Goal: Task Accomplishment & Management: Manage account settings

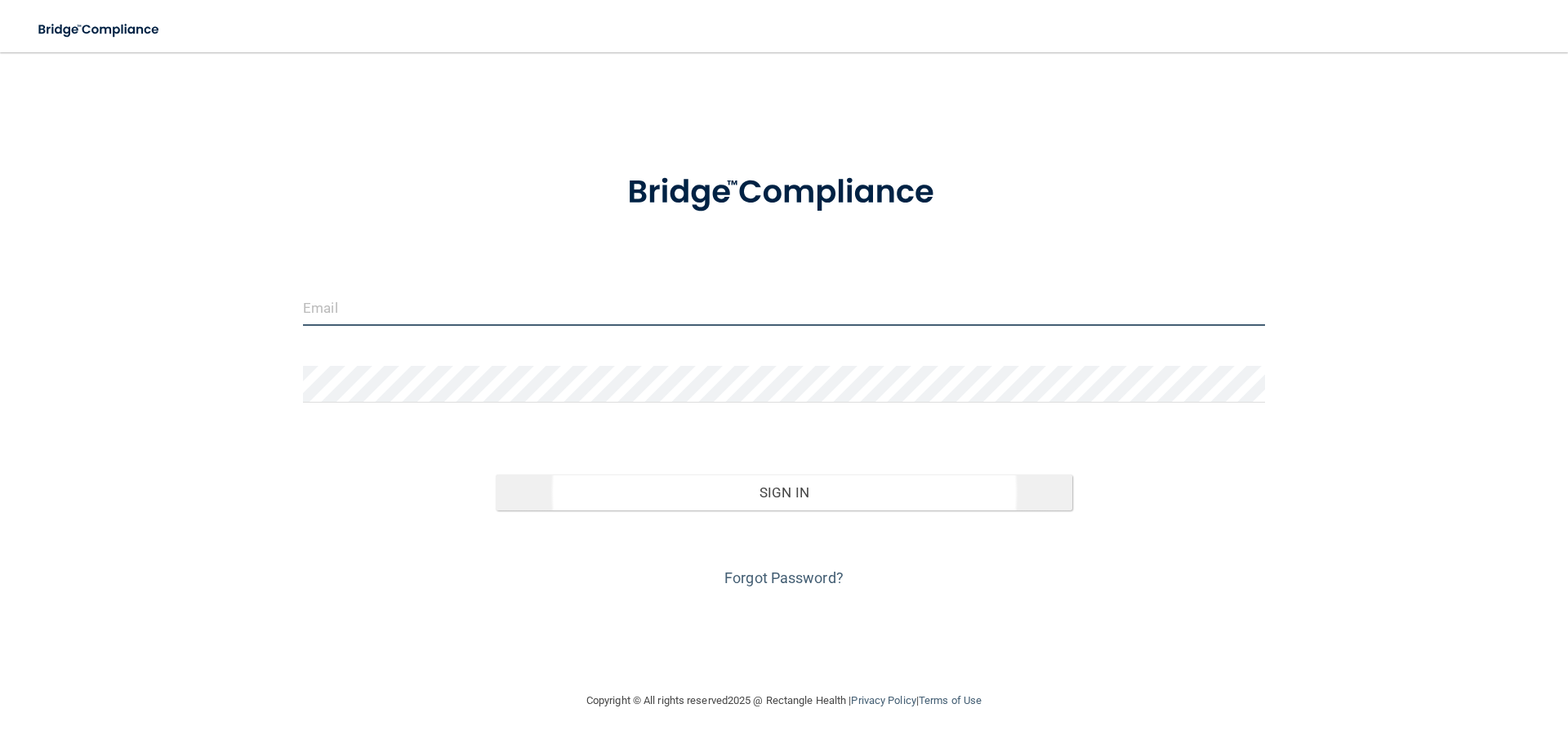
type input "[EMAIL_ADDRESS][DOMAIN_NAME]"
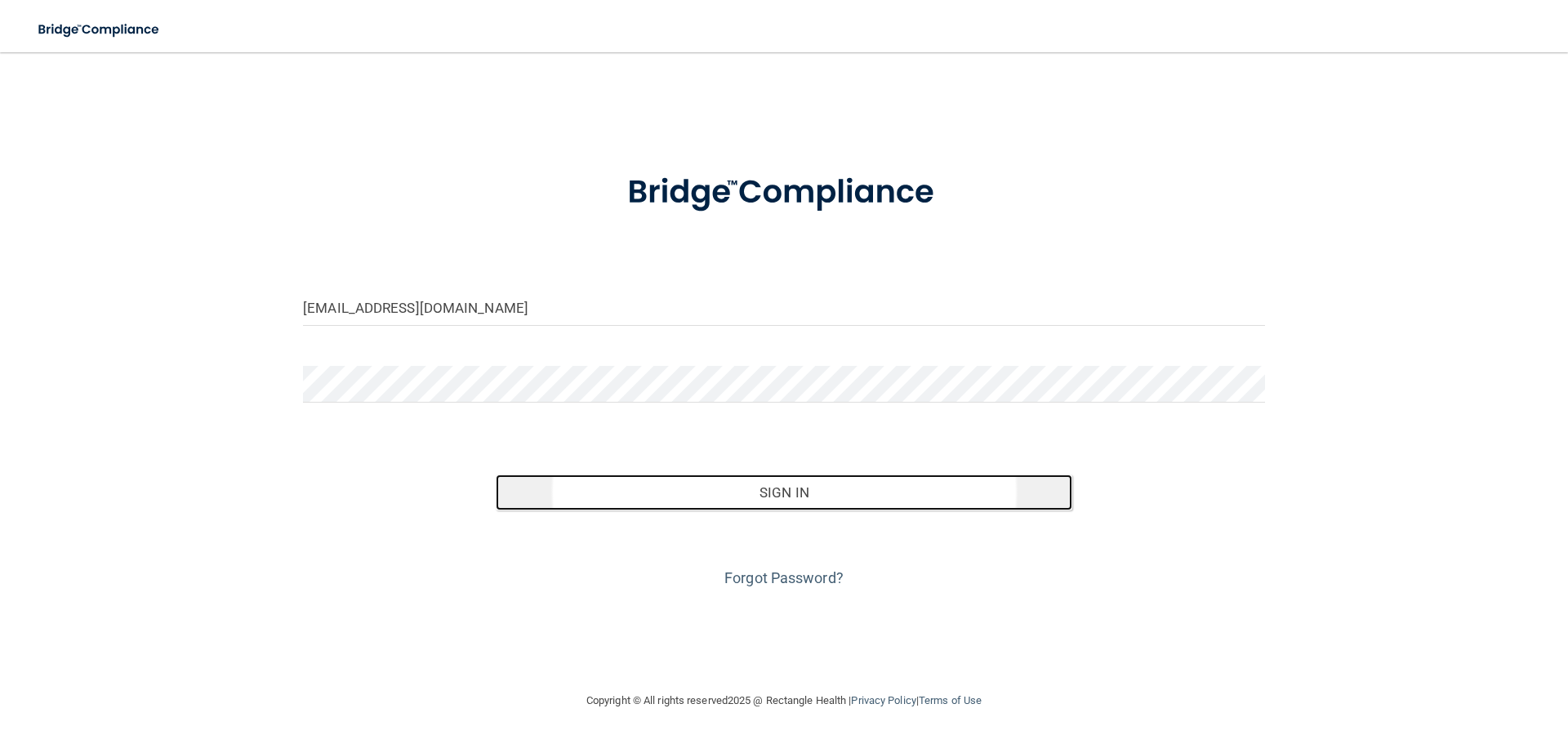
click at [783, 491] on button "Sign In" at bounding box center [784, 492] width 577 height 36
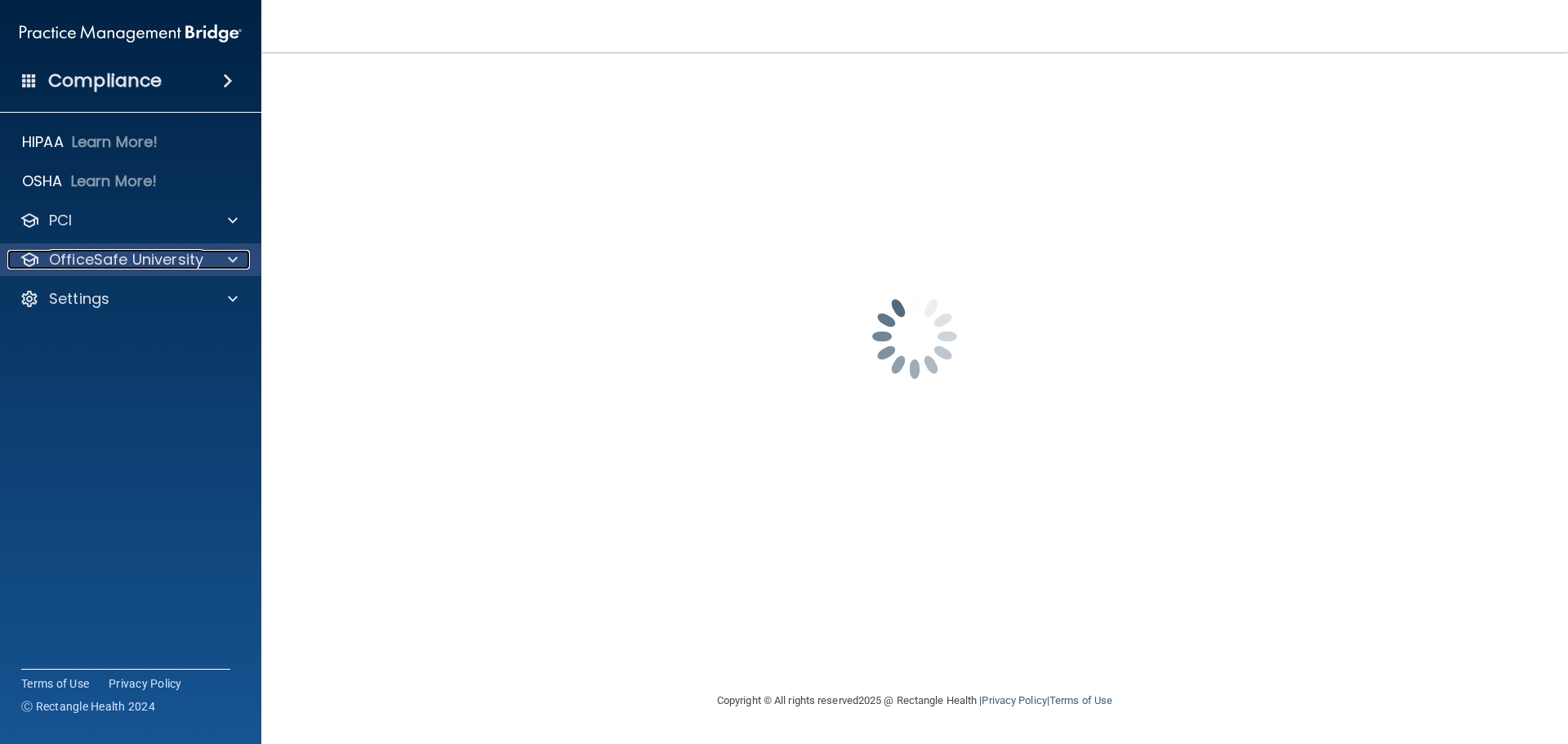
click at [147, 254] on p "OfficeSafe University" at bounding box center [126, 259] width 155 height 19
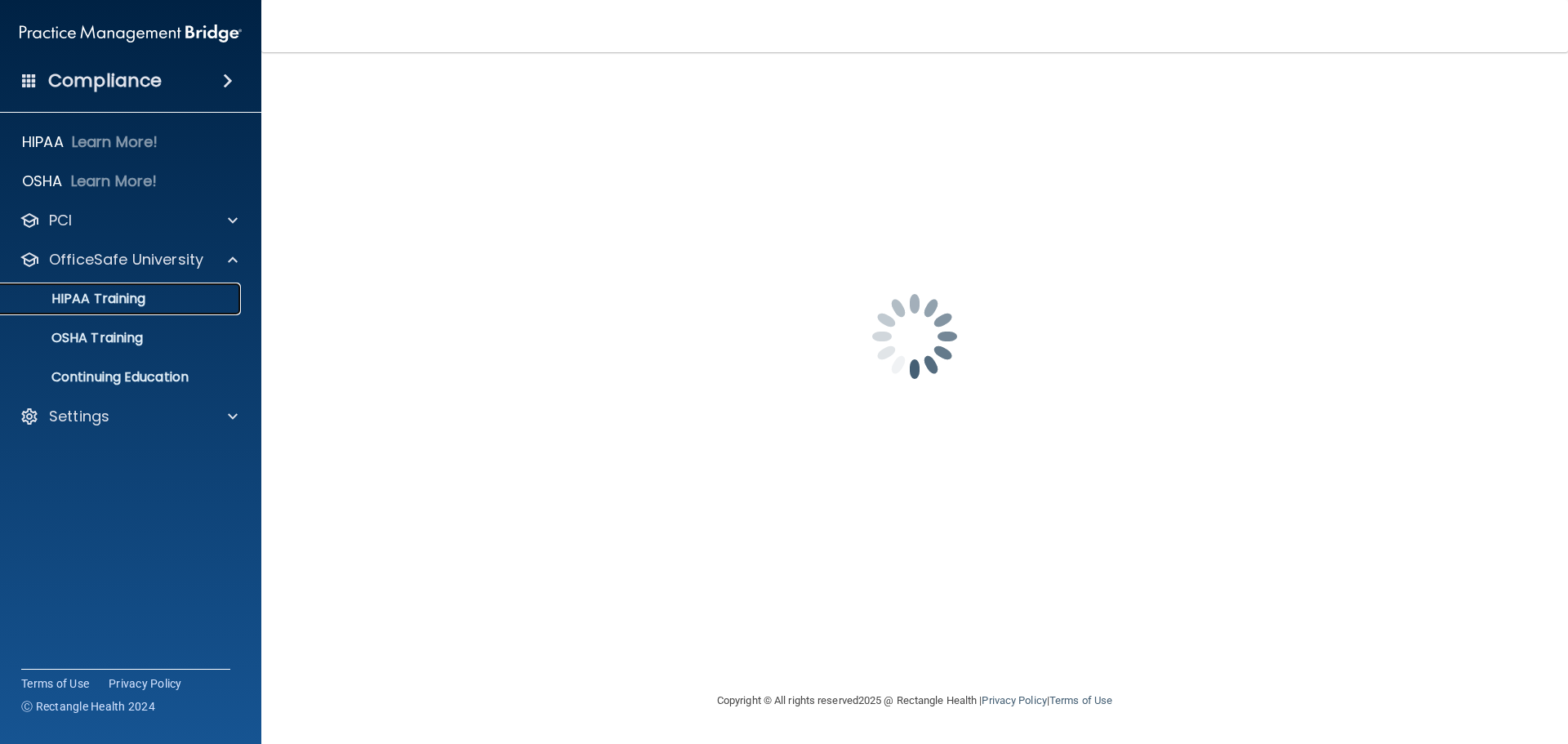
click at [125, 296] on p "HIPAA Training" at bounding box center [77, 299] width 134 height 17
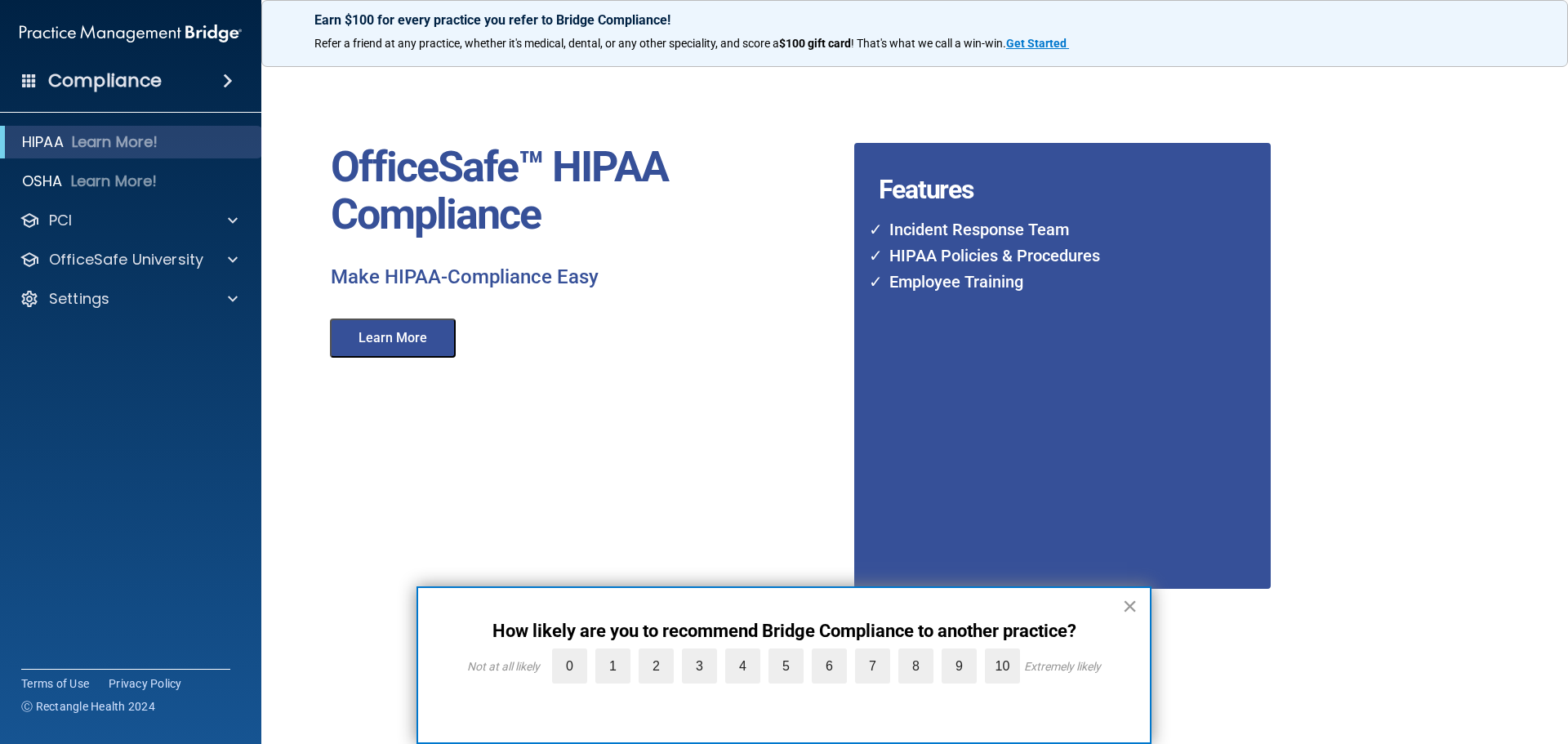
click at [1124, 604] on button "×" at bounding box center [1130, 606] width 16 height 26
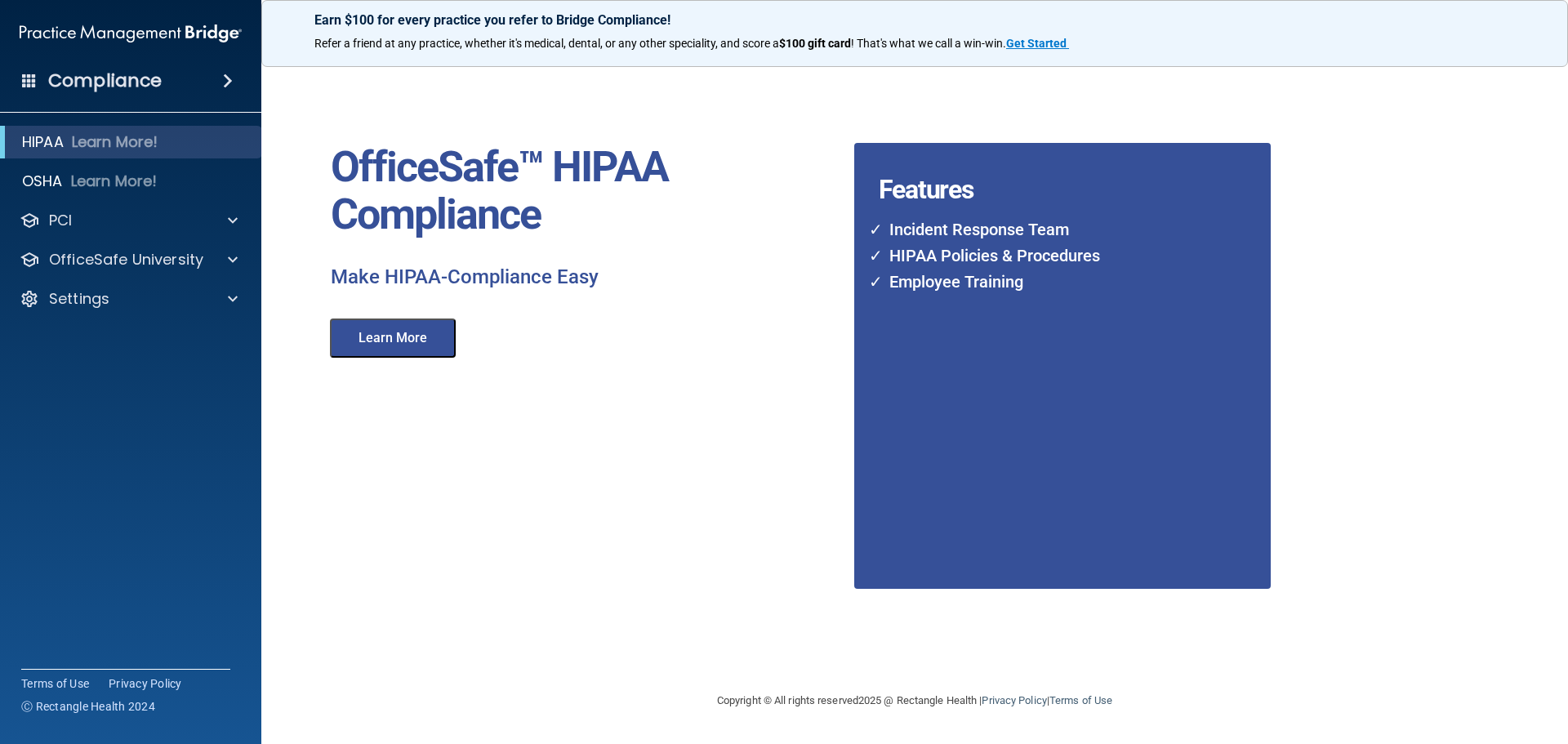
click at [368, 335] on button "Learn More" at bounding box center [393, 338] width 126 height 39
click at [111, 138] on p "Learn More!" at bounding box center [115, 142] width 86 height 19
click at [125, 250] on p "OfficeSafe University" at bounding box center [126, 259] width 155 height 19
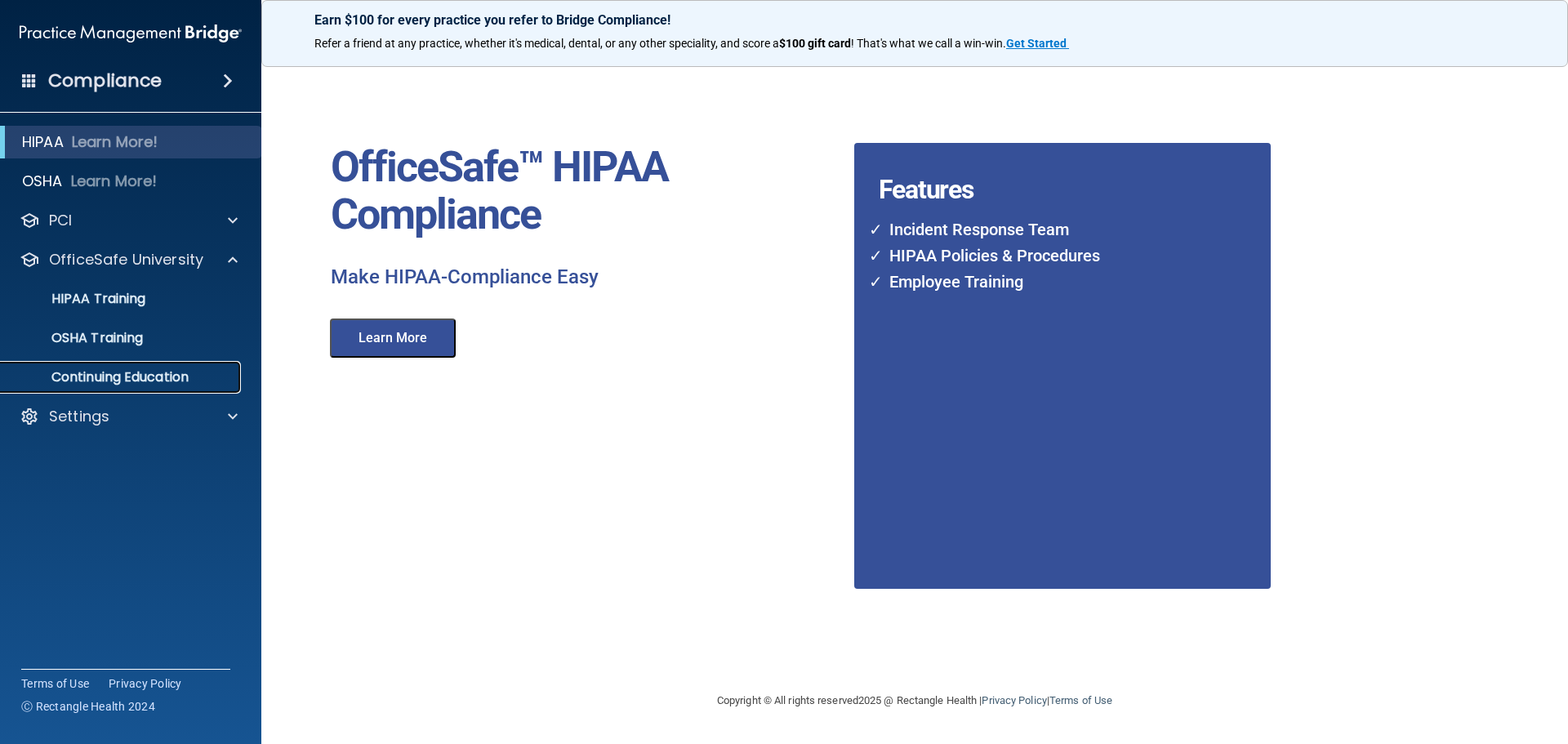
click at [107, 374] on p "Continuing Education" at bounding box center [121, 377] width 223 height 17
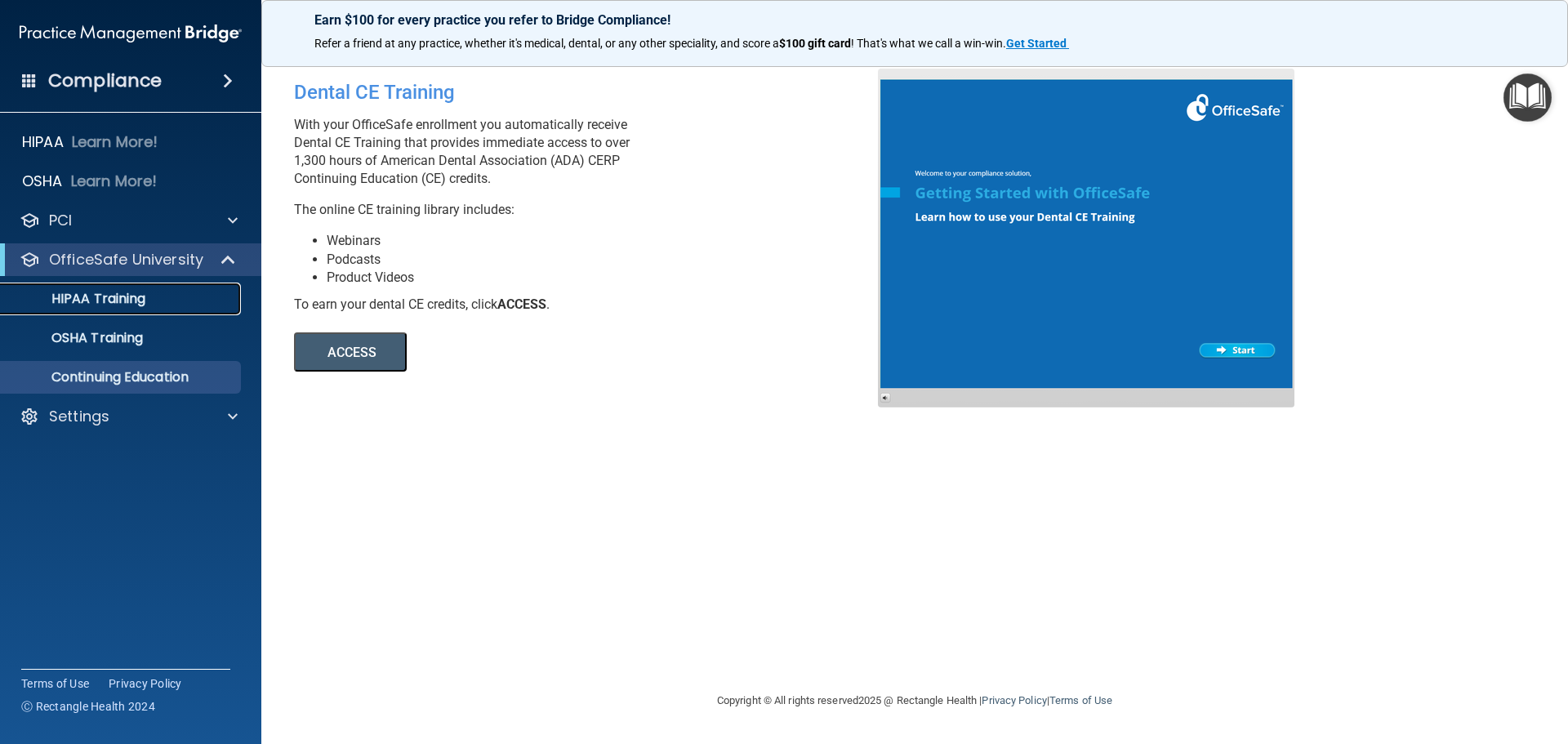
click at [130, 295] on p "HIPAA Training" at bounding box center [77, 299] width 134 height 17
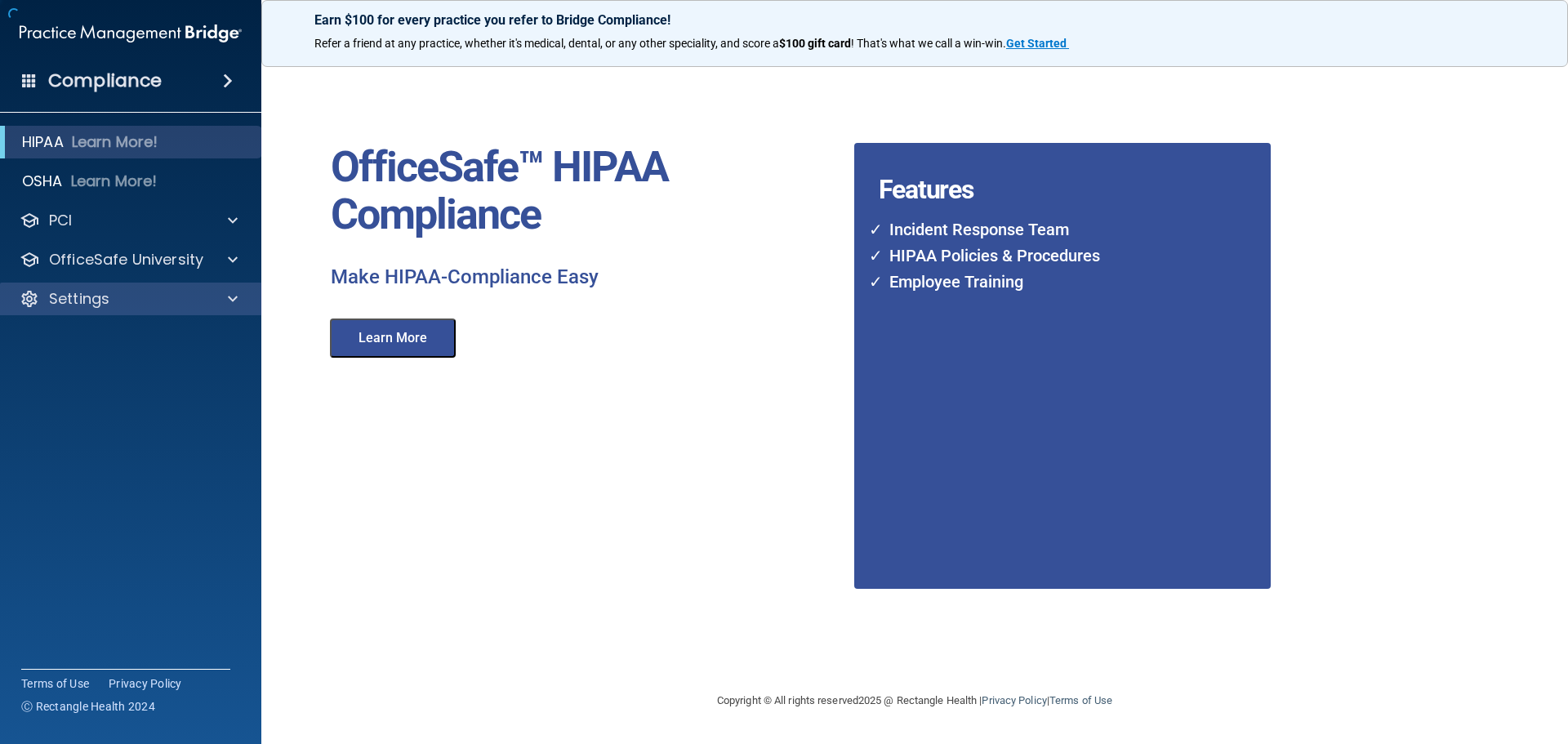
click at [150, 284] on div "Settings" at bounding box center [131, 298] width 262 height 32
click at [232, 299] on span at bounding box center [233, 298] width 10 height 19
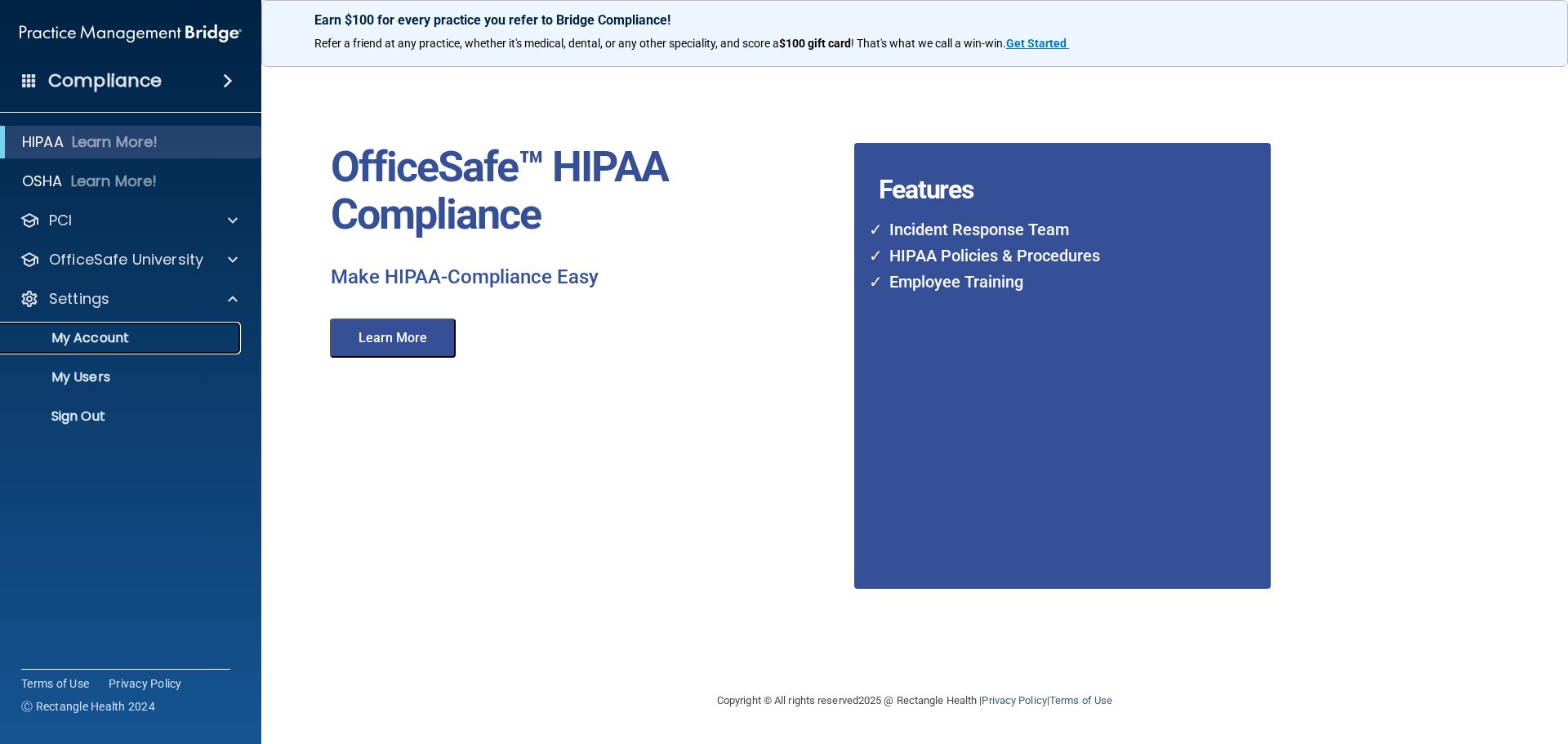
click at [134, 340] on p "My Account" at bounding box center [121, 338] width 223 height 17
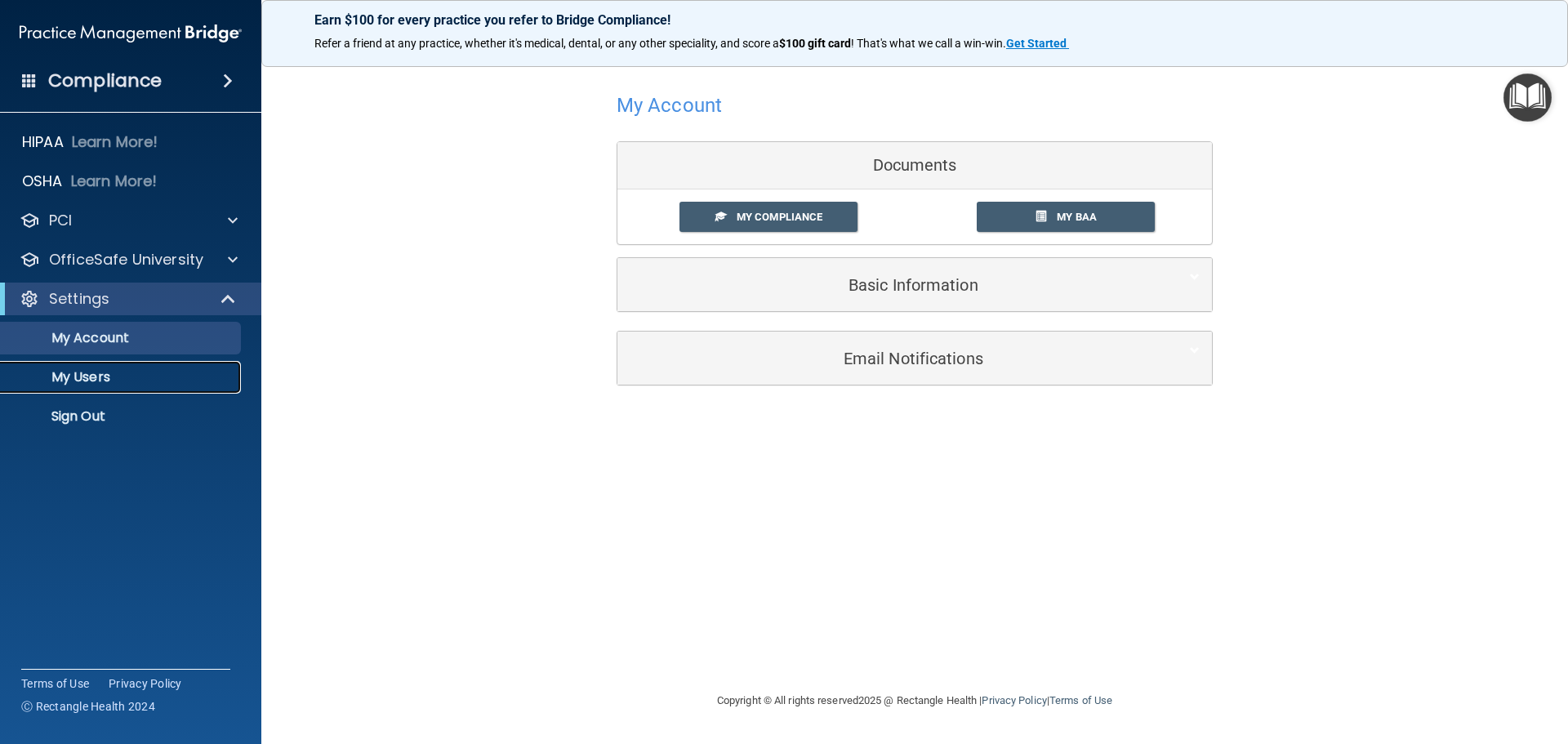
click at [91, 375] on p "My Users" at bounding box center [121, 377] width 223 height 17
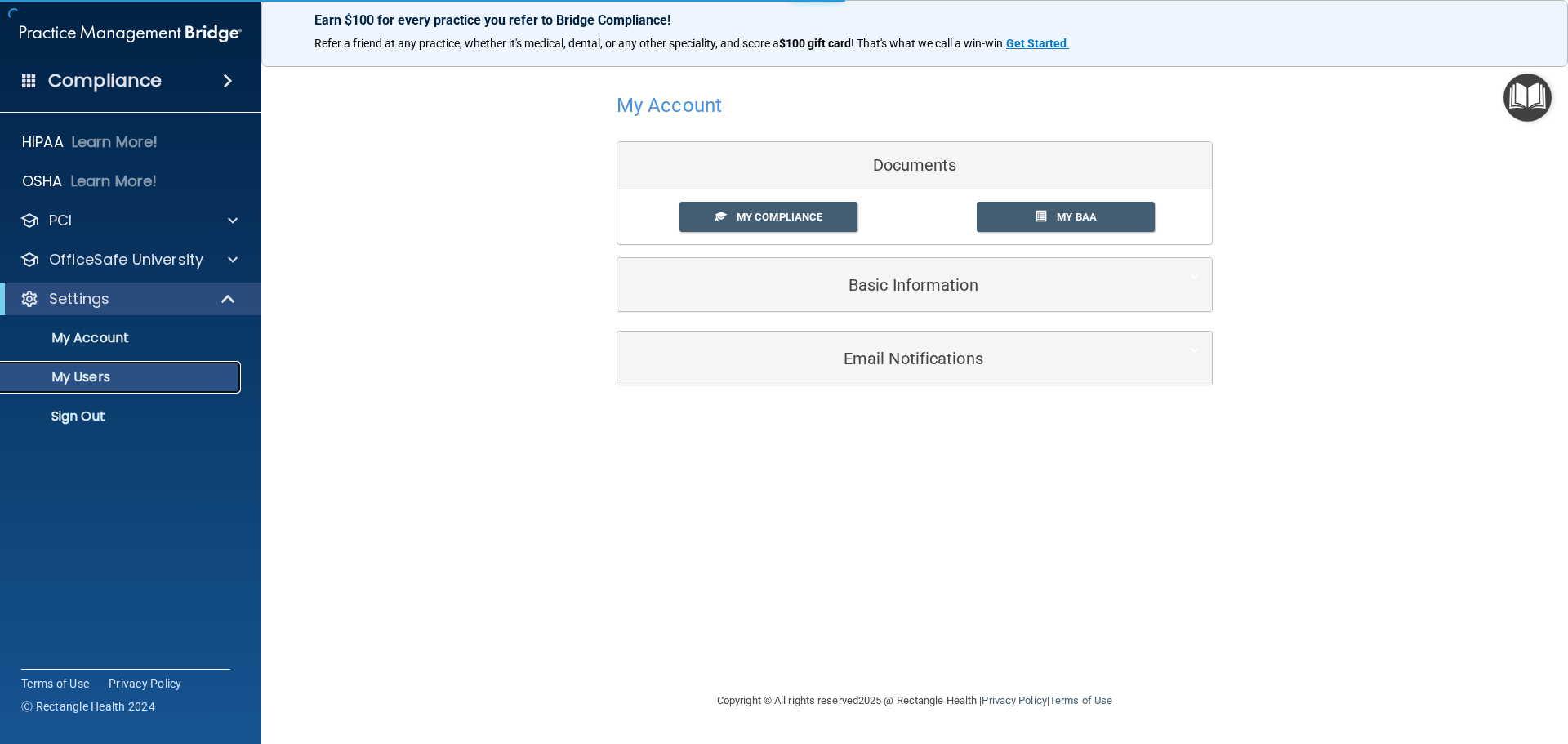
select select "20"
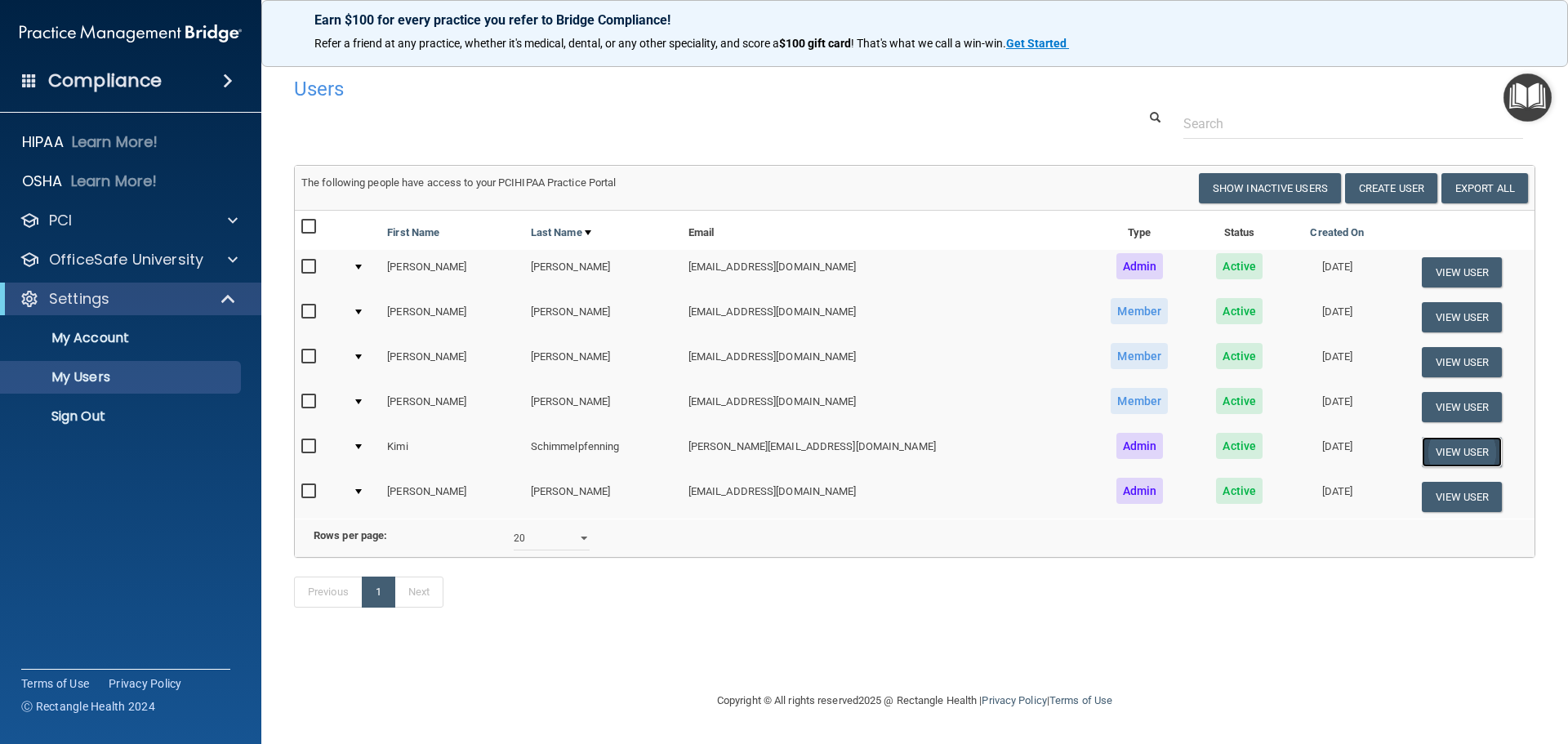
click at [1434, 448] on button "View User" at bounding box center [1461, 451] width 81 height 31
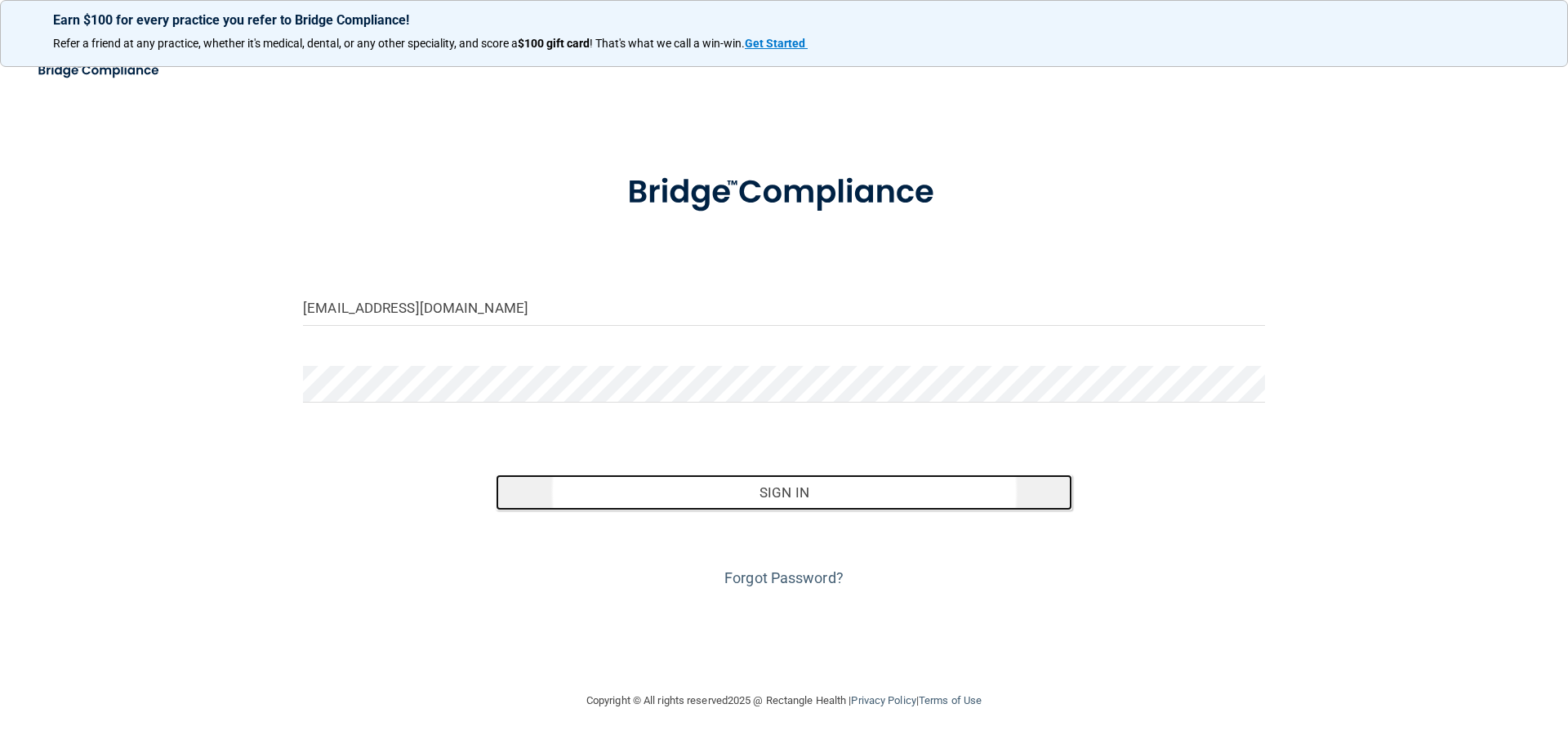
click at [719, 485] on button "Sign In" at bounding box center [784, 492] width 577 height 36
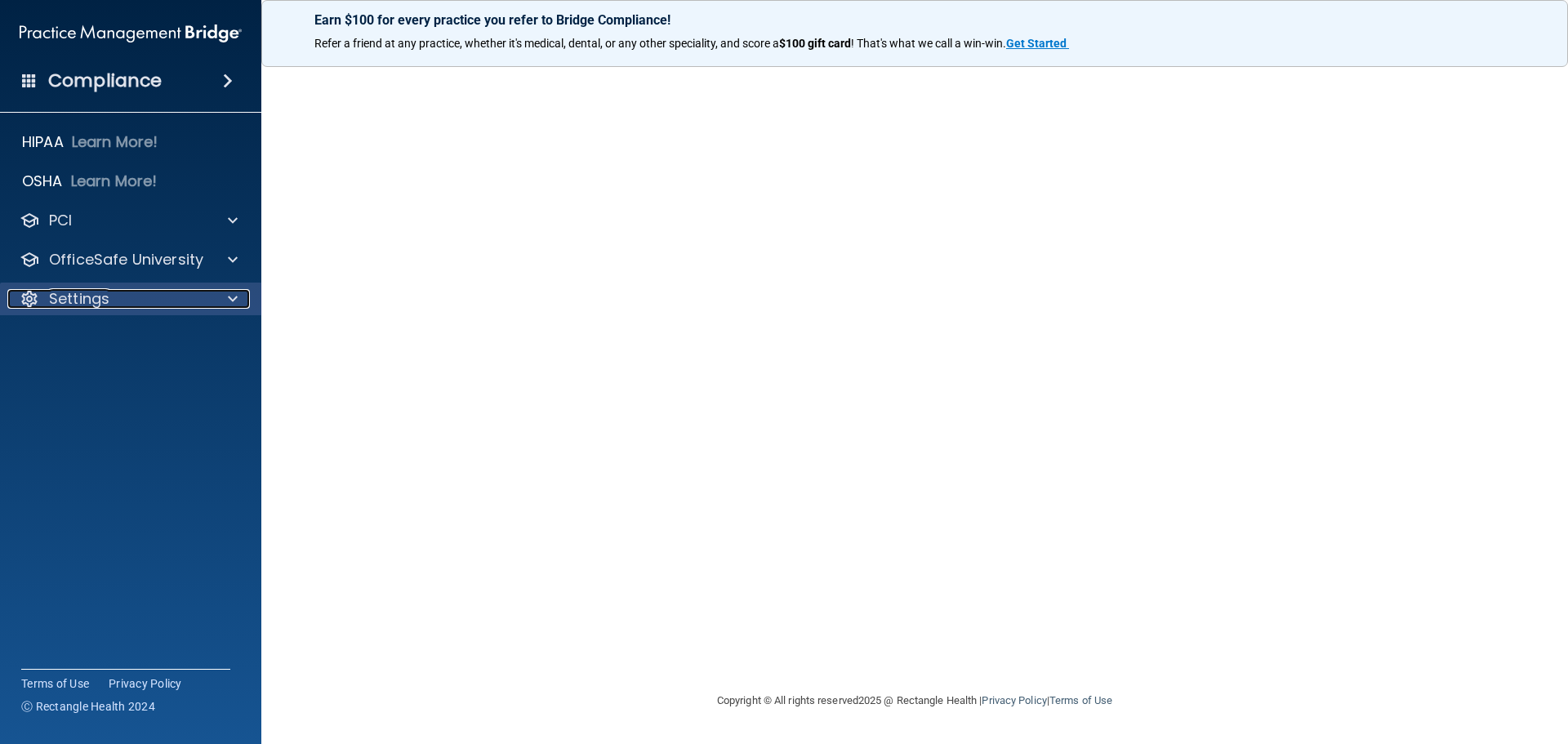
click at [52, 289] on p "Settings" at bounding box center [79, 298] width 60 height 19
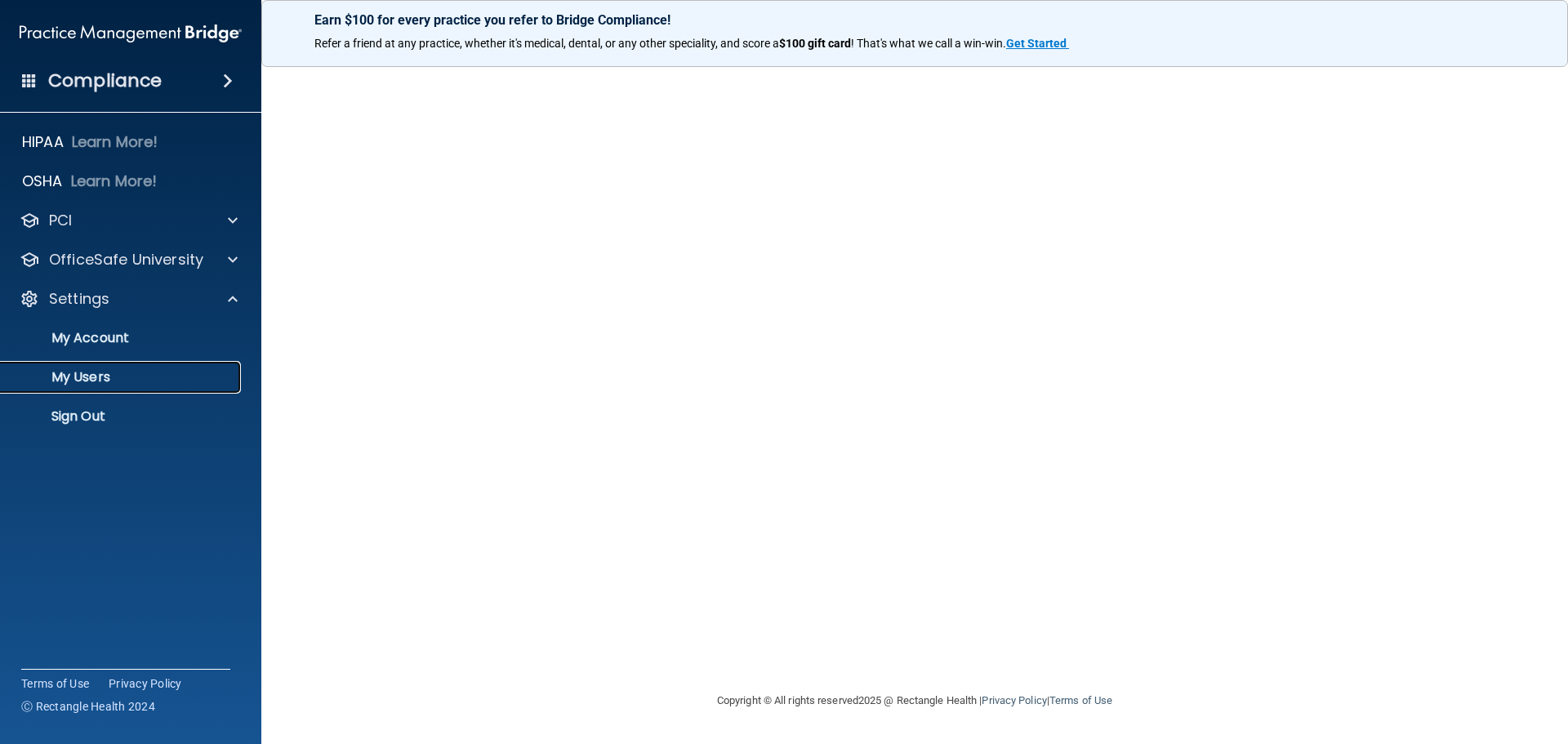
click at [64, 373] on p "My Users" at bounding box center [121, 377] width 223 height 17
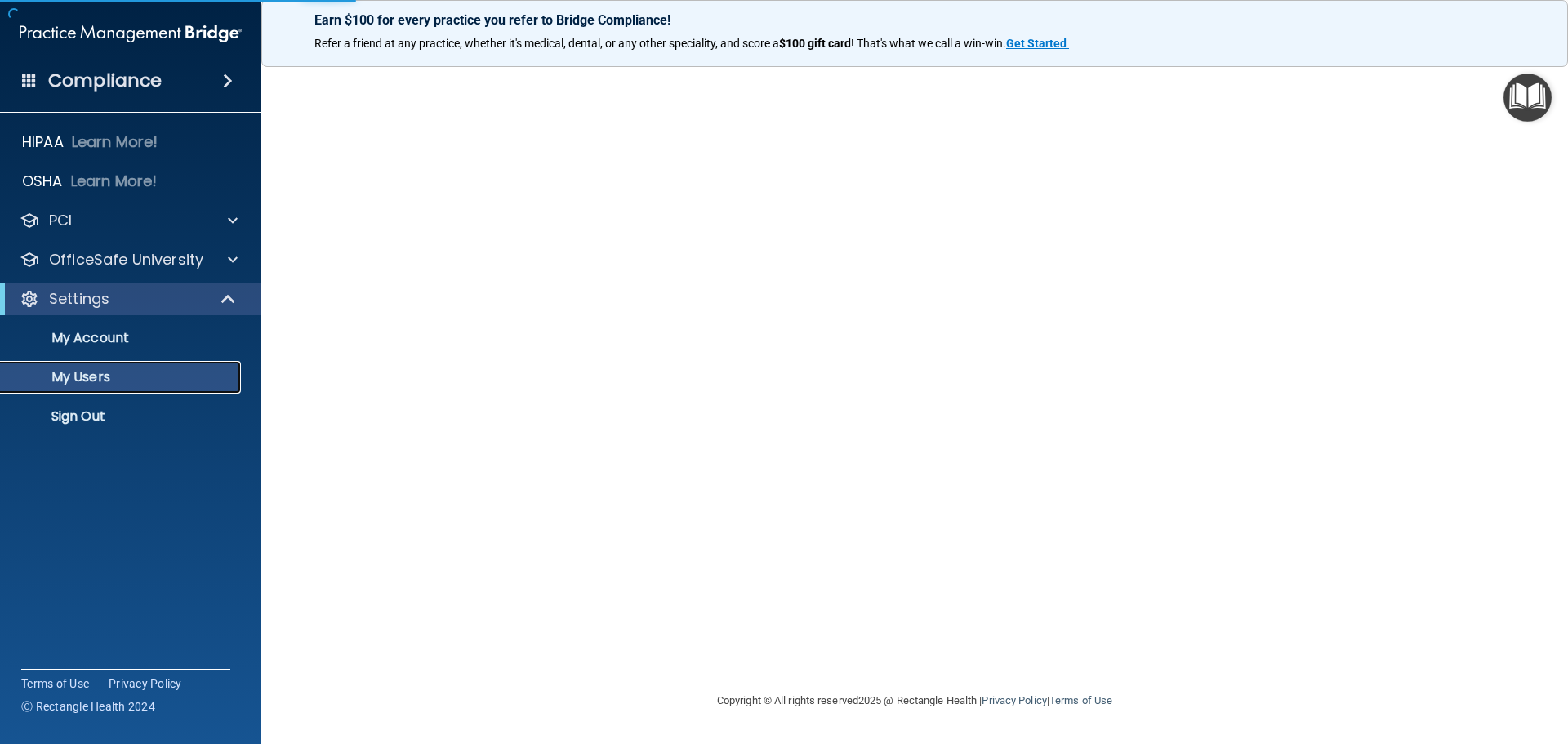
select select "20"
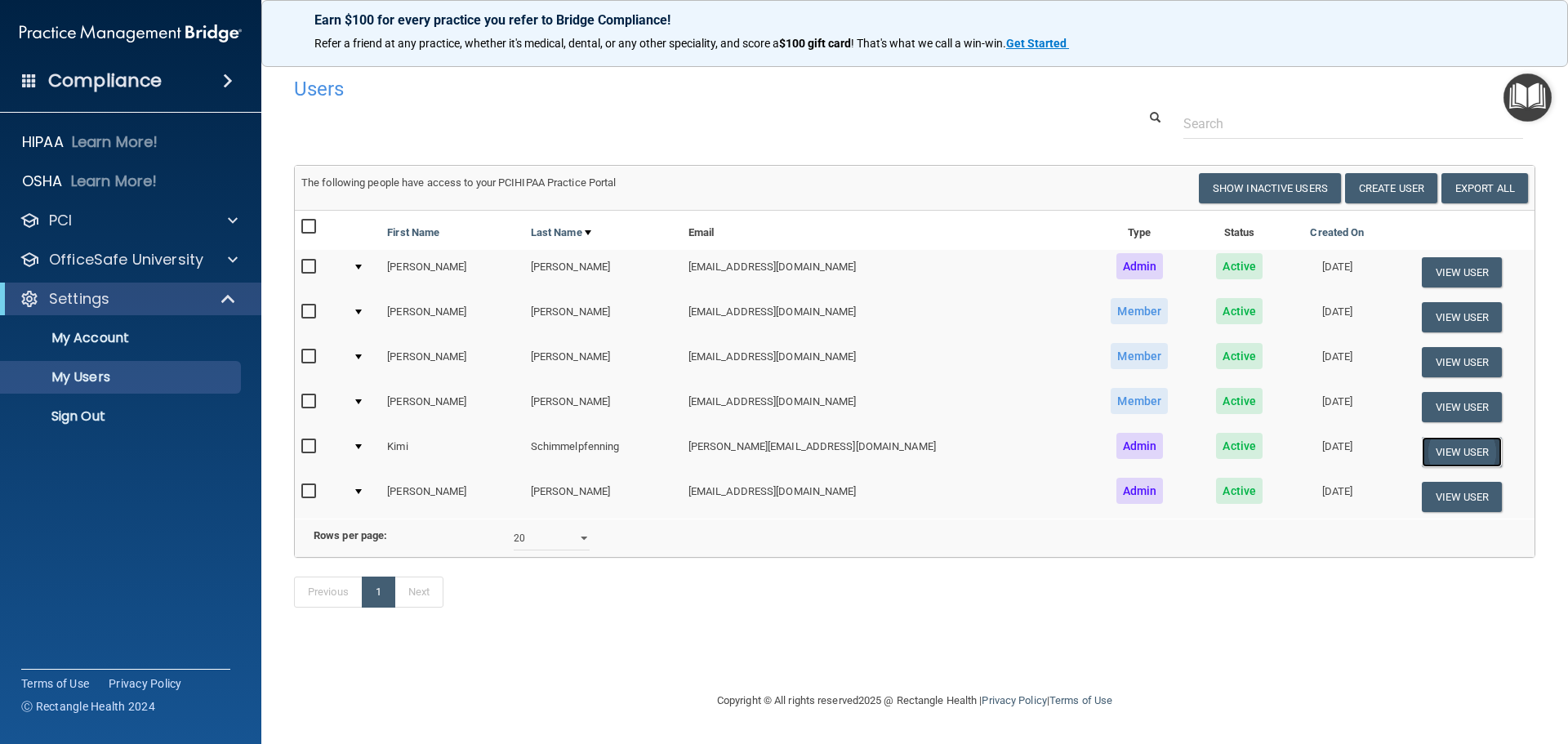
click at [1450, 456] on button "View User" at bounding box center [1461, 451] width 81 height 31
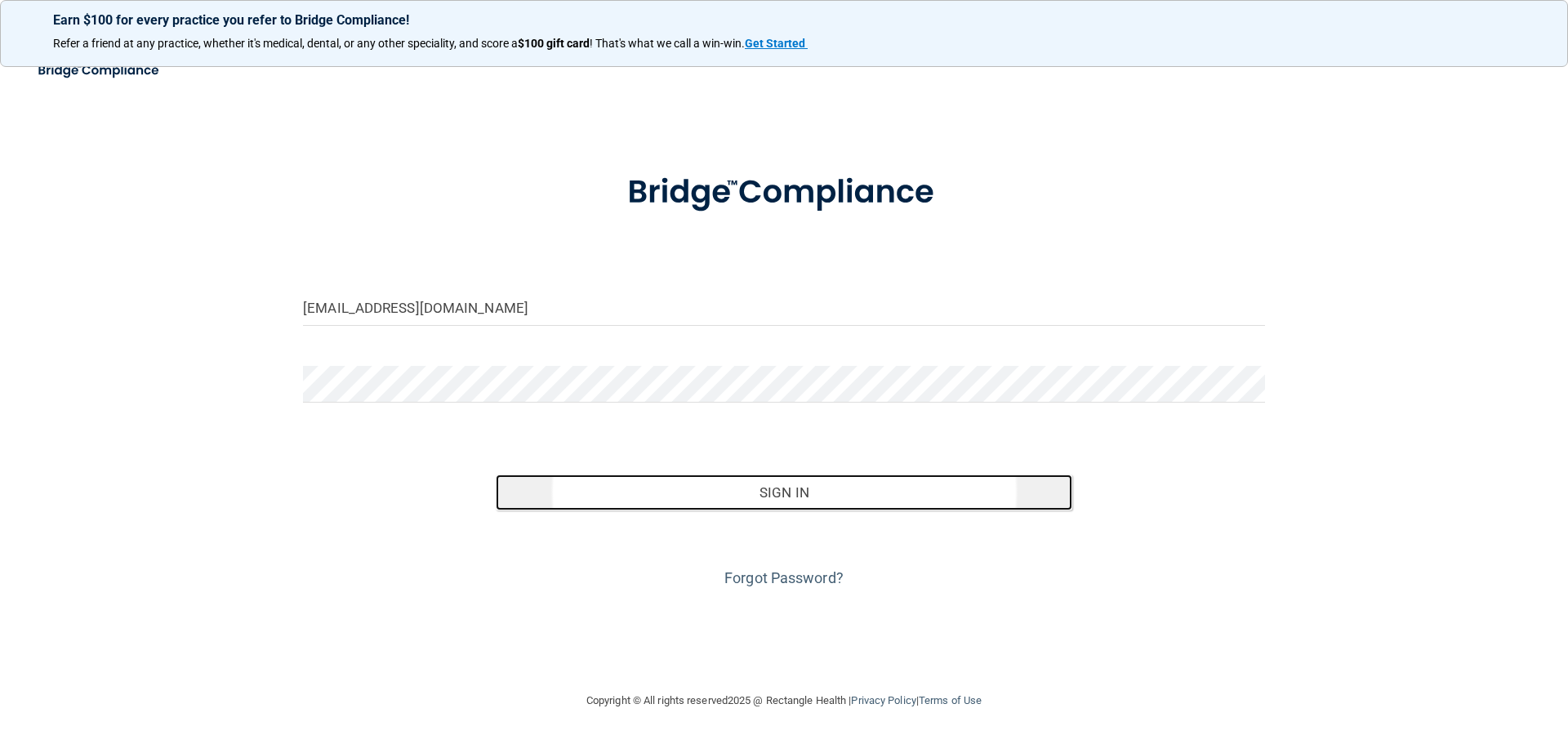
click at [836, 505] on button "Sign In" at bounding box center [784, 492] width 577 height 36
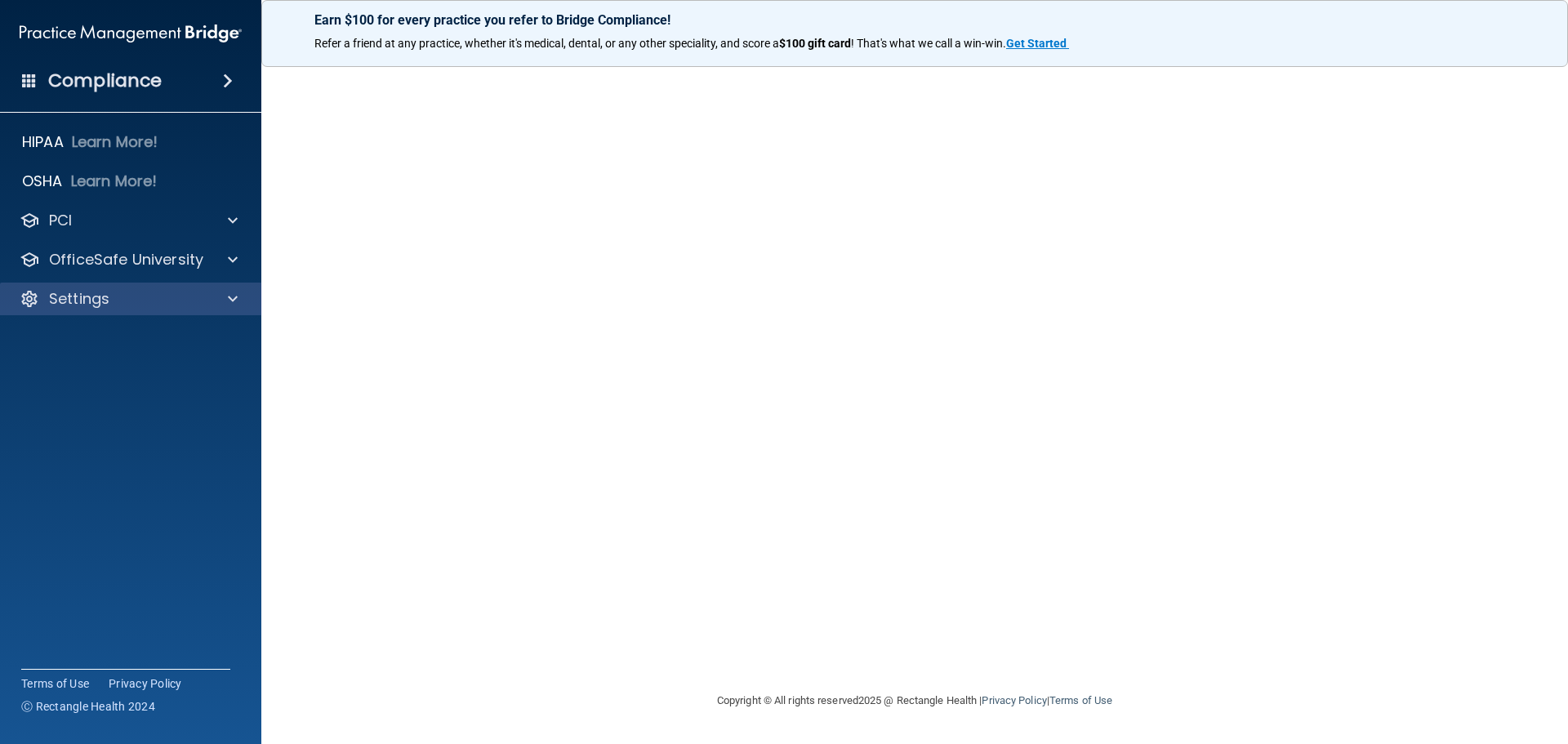
click at [166, 288] on div "Settings" at bounding box center [131, 298] width 262 height 32
click at [238, 299] on div at bounding box center [230, 298] width 41 height 19
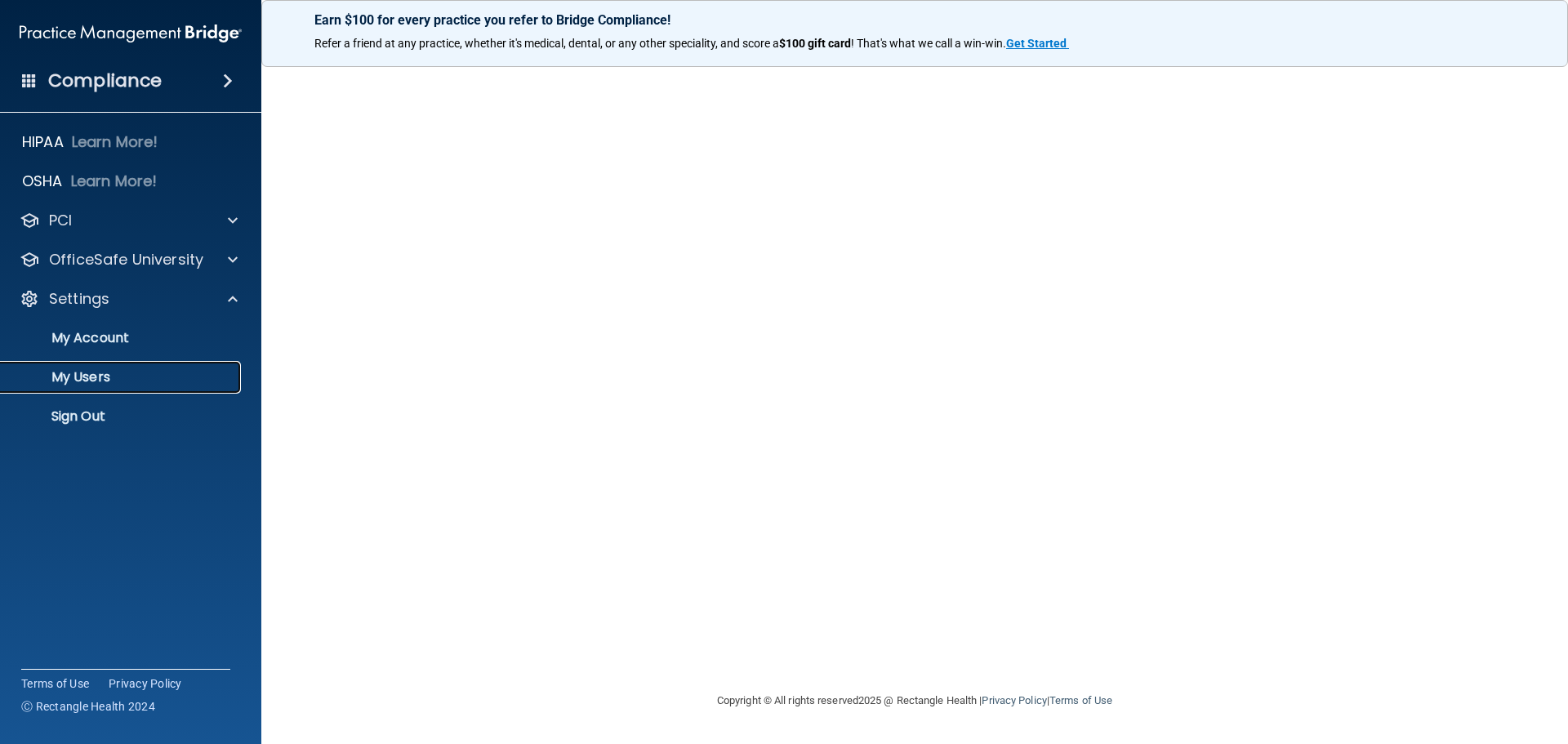
click at [107, 385] on p "My Users" at bounding box center [121, 377] width 223 height 17
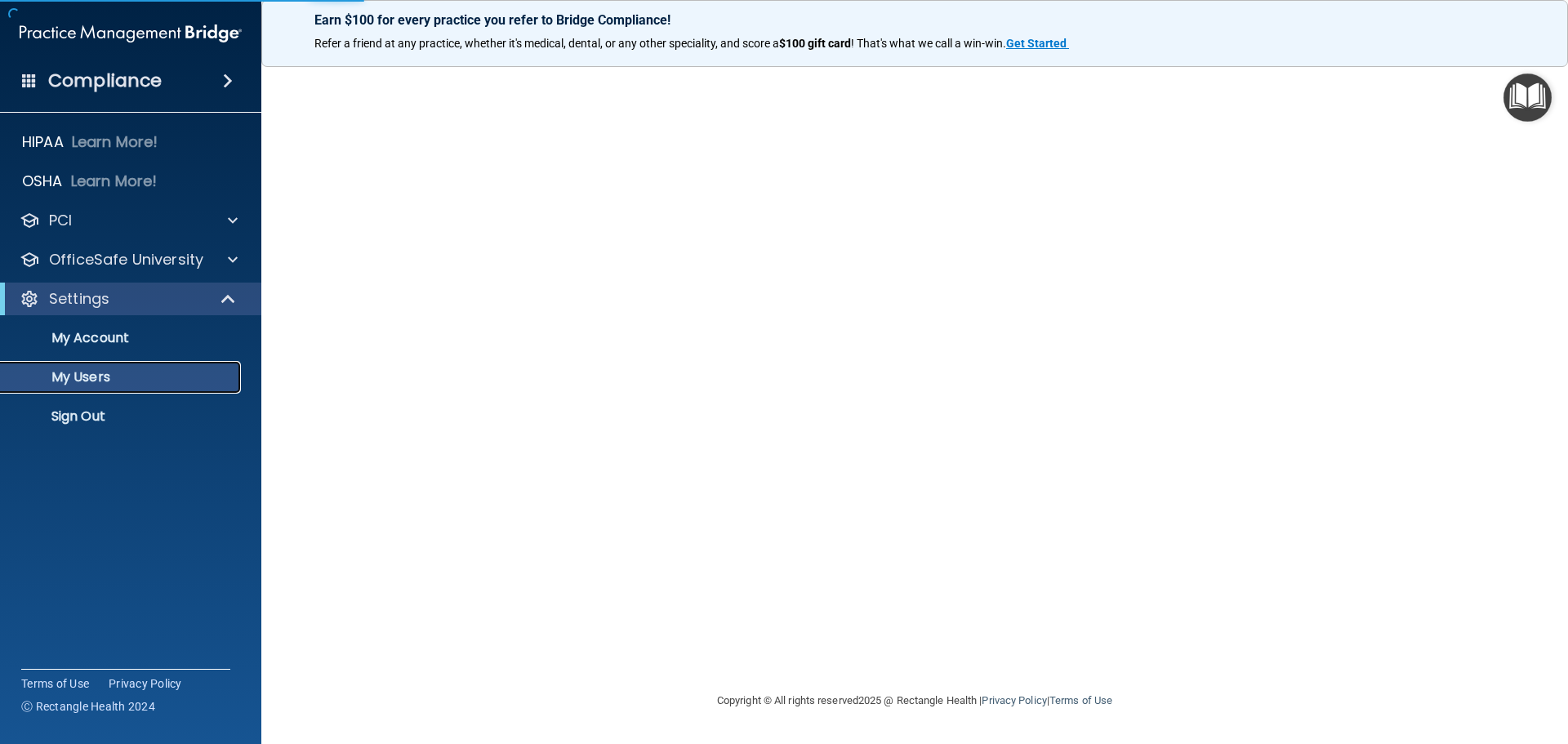
select select "20"
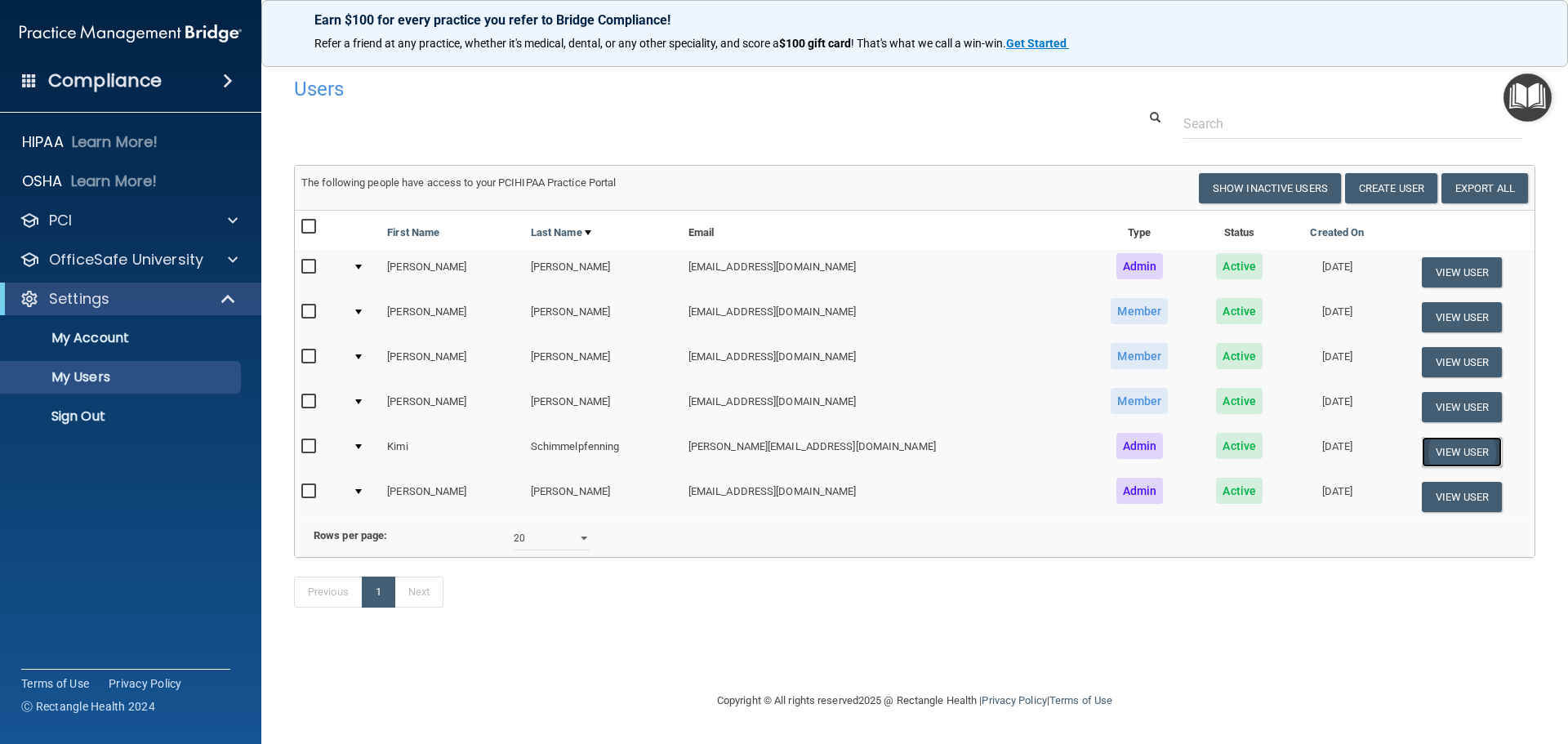
click at [1422, 452] on button "View User" at bounding box center [1461, 451] width 81 height 31
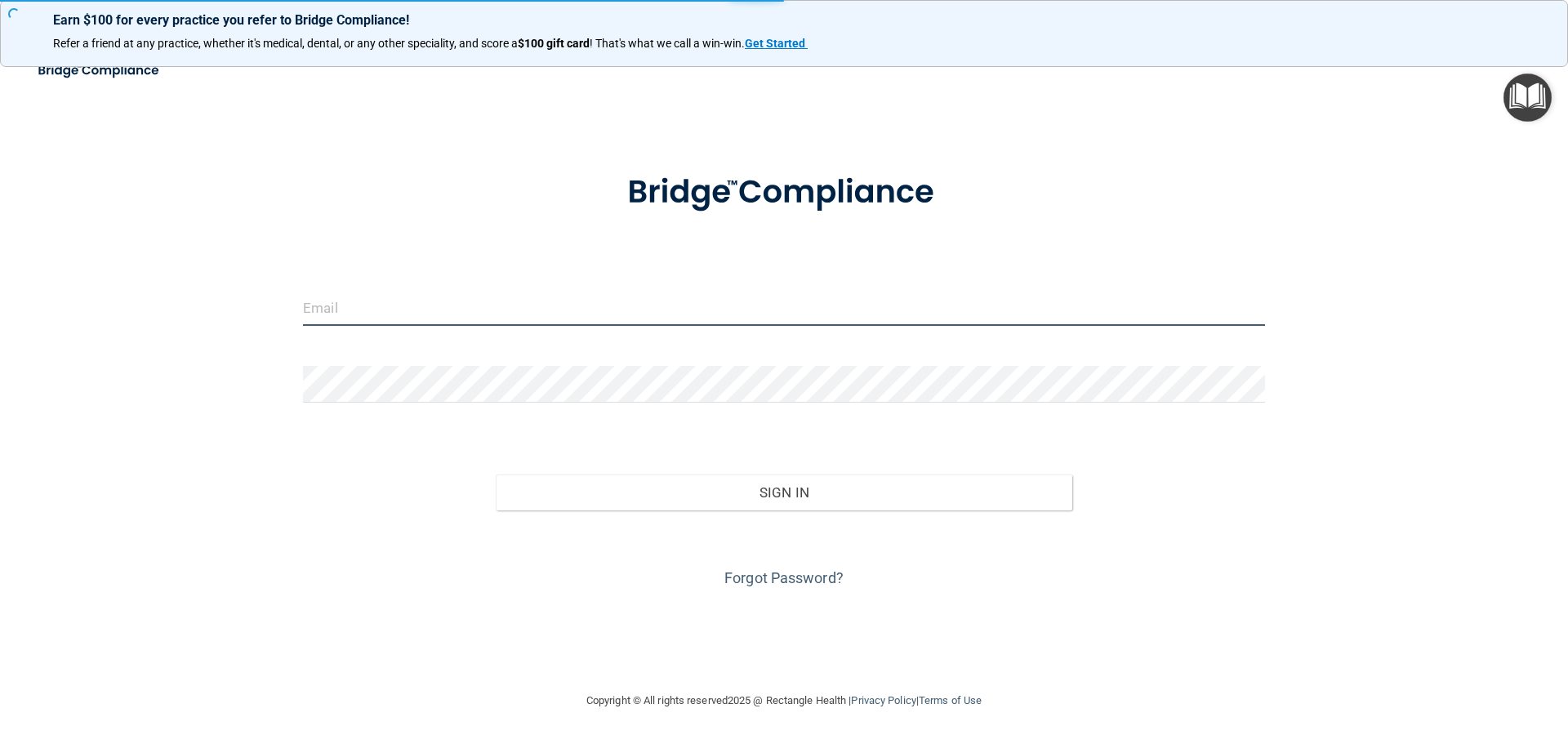
type input "[EMAIL_ADDRESS][DOMAIN_NAME]"
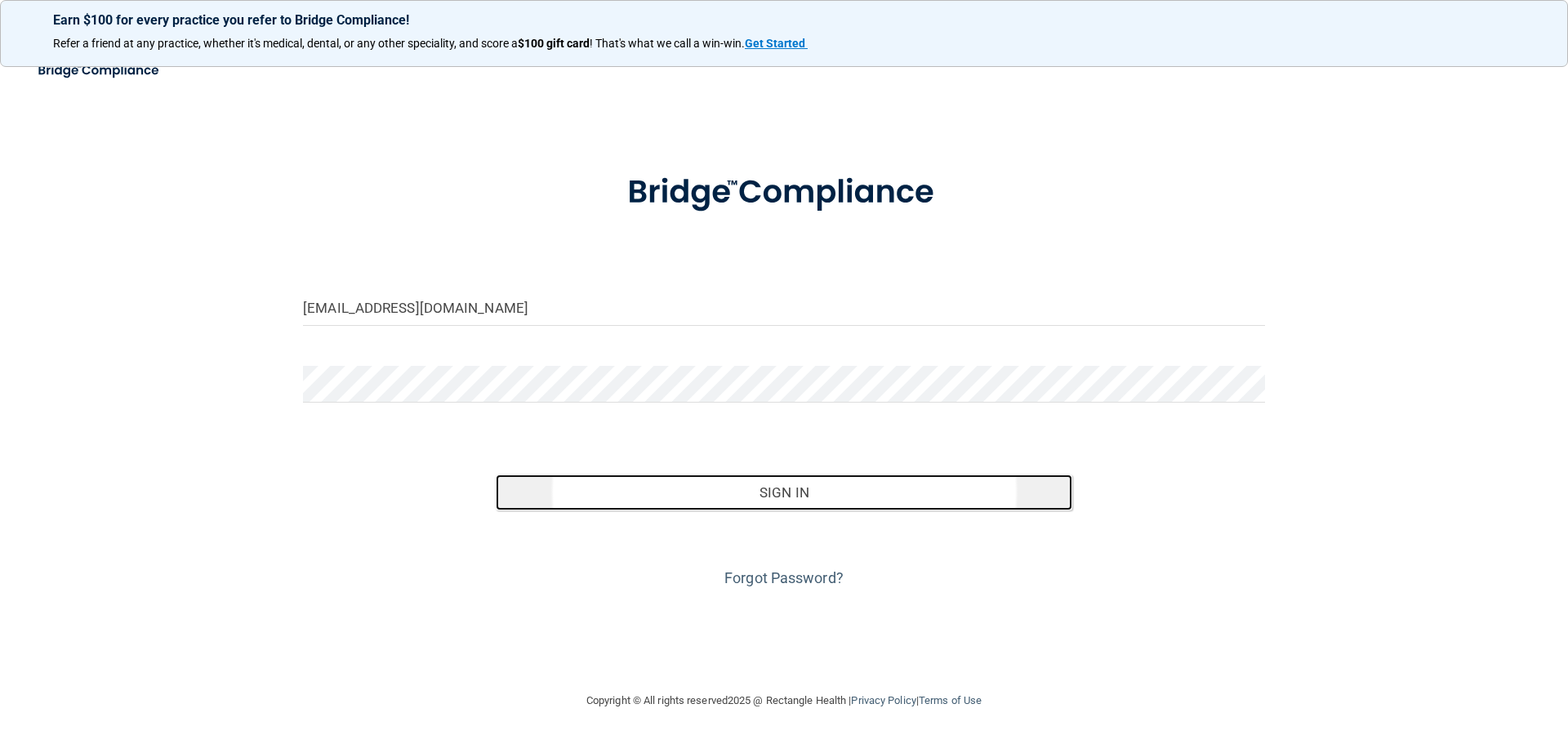
click at [846, 493] on button "Sign In" at bounding box center [784, 492] width 577 height 36
